Goal: Find specific page/section: Find specific page/section

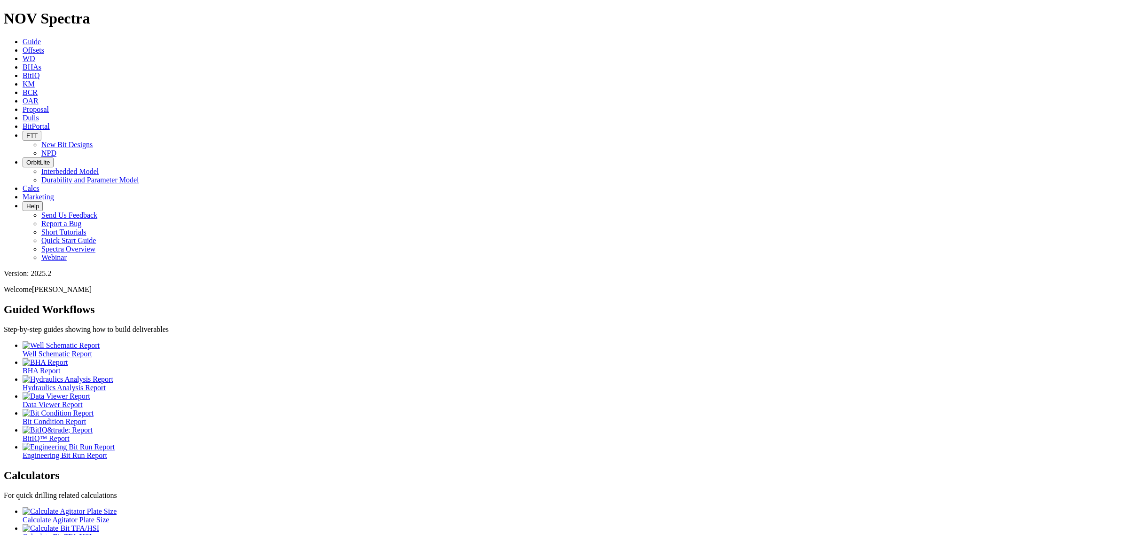
click at [44, 46] on span "Offsets" at bounding box center [34, 50] width 22 height 8
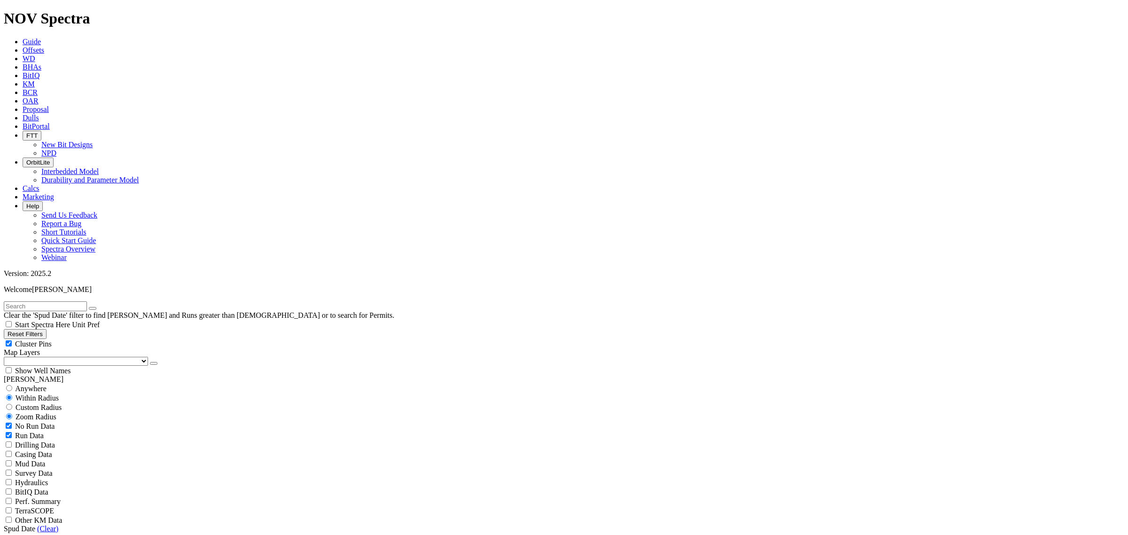
click at [57, 301] on div "Clear the 'Spud Date' filter to find [PERSON_NAME] and Runs greater than [DEMOG…" at bounding box center [564, 310] width 1121 height 18
click at [60, 301] on input "text" at bounding box center [45, 306] width 83 height 10
click at [74, 301] on input "blanc" at bounding box center [45, 306] width 83 height 10
drag, startPoint x: 60, startPoint y: 48, endPoint x: 34, endPoint y: 40, distance: 27.2
click at [31, 301] on input "blanc 14b4" at bounding box center [45, 306] width 83 height 10
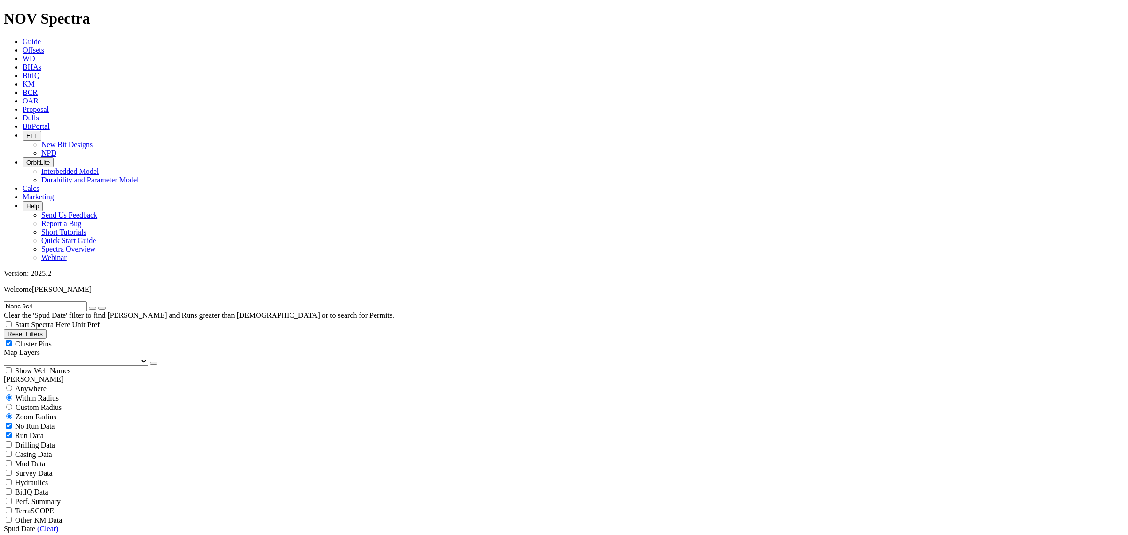
type input "blanc 9c4"
